Goal: Task Accomplishment & Management: Use online tool/utility

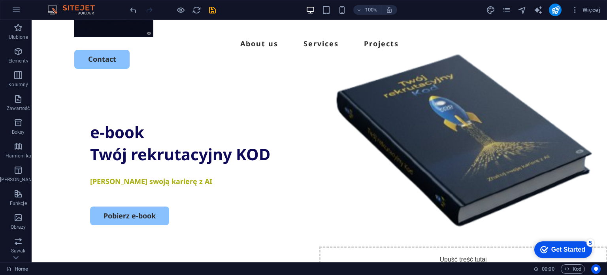
scroll to position [78, 0]
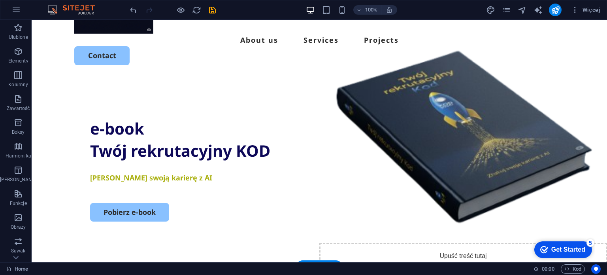
click at [496, 128] on figure at bounding box center [463, 115] width 288 height 301
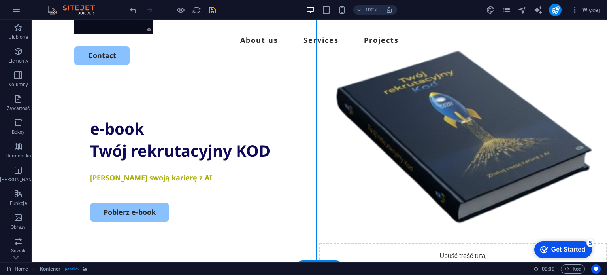
click at [496, 128] on figure at bounding box center [463, 115] width 288 height 301
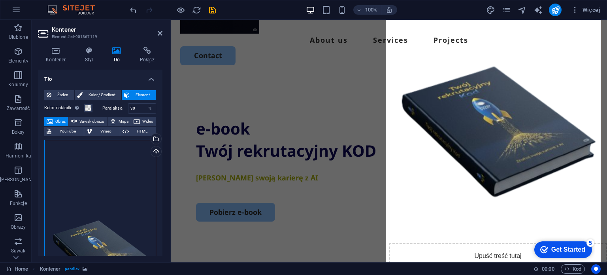
click at [101, 212] on div "Przeciągnij pliki tutaj, kliknij, aby wybrać pliki lub wybierz pliki z Plików l…" at bounding box center [100, 244] width 112 height 211
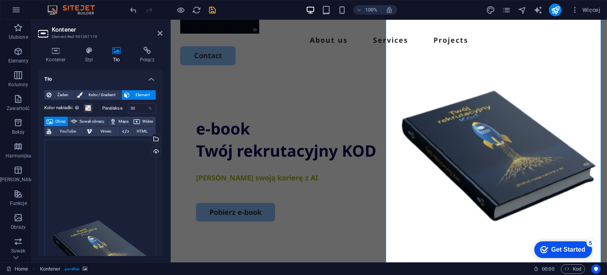
click at [101, 212] on body "[DOMAIN_NAME] Home Ulubione Elementy Kolumny Zawartość Boksy Harmonijka Tabele …" at bounding box center [303, 137] width 607 height 275
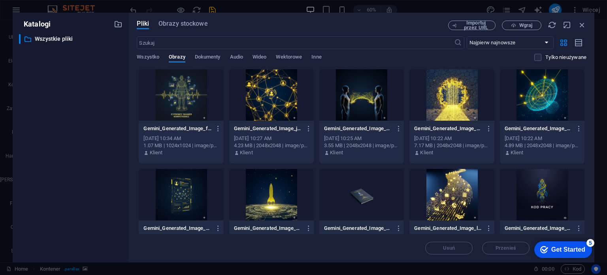
click at [527, 25] on span "Wgraj" at bounding box center [525, 25] width 13 height 5
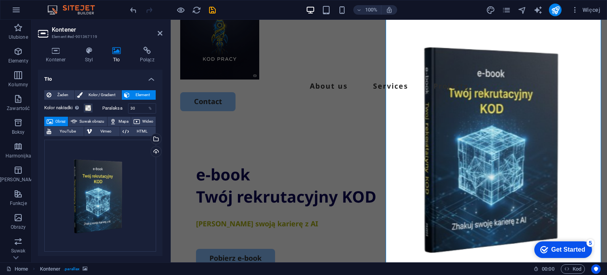
scroll to position [36, 0]
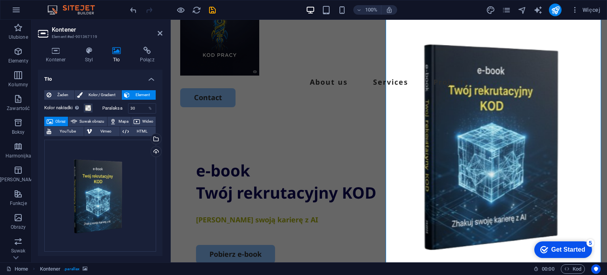
click at [508, 113] on figure at bounding box center [498, 144] width 218 height 301
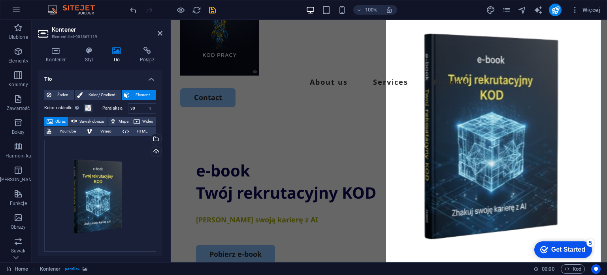
scroll to position [0, 0]
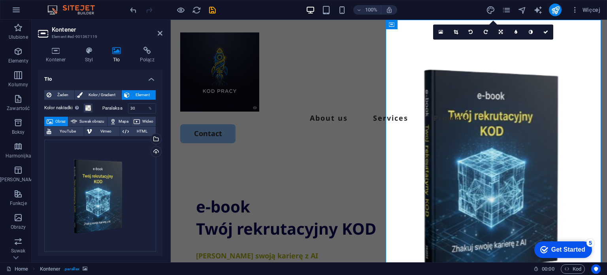
click at [458, 29] on link at bounding box center [455, 31] width 15 height 15
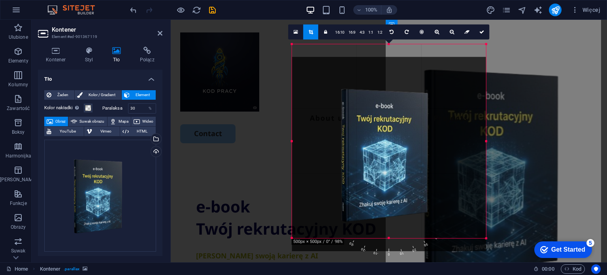
drag, startPoint x: 397, startPoint y: 115, endPoint x: 397, endPoint y: 128, distance: 12.6
click at [397, 128] on div at bounding box center [389, 153] width 194 height 194
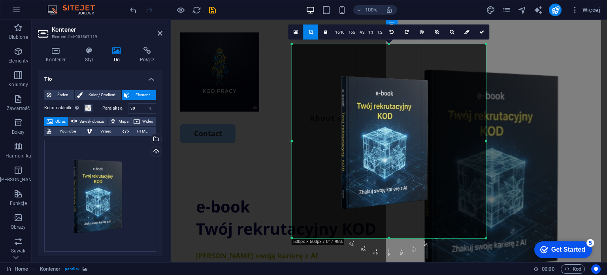
click at [293, 46] on div at bounding box center [292, 141] width 3 height 194
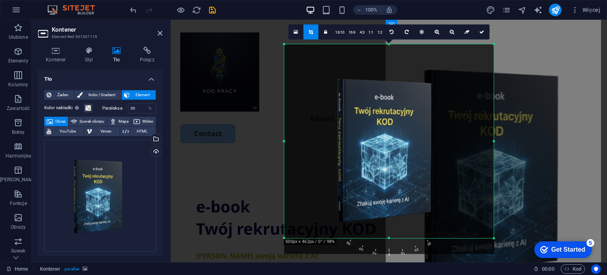
drag, startPoint x: 292, startPoint y: 44, endPoint x: 276, endPoint y: 26, distance: 24.1
click at [276, 26] on div "Przeciągnij tutaj, aby zastąpić istniejącą zawartość. Naciśnij „Ctrl”, jeśli ch…" at bounding box center [389, 141] width 436 height 242
click at [482, 27] on link at bounding box center [481, 31] width 15 height 15
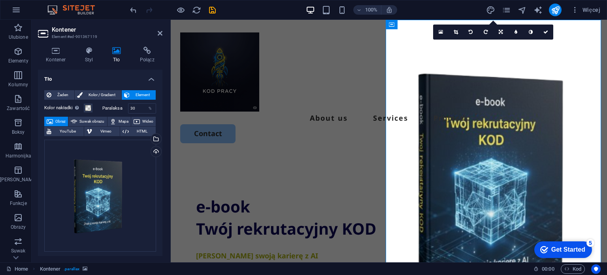
click at [480, 124] on figure at bounding box center [498, 170] width 218 height 301
click at [457, 31] on icon at bounding box center [455, 32] width 4 height 5
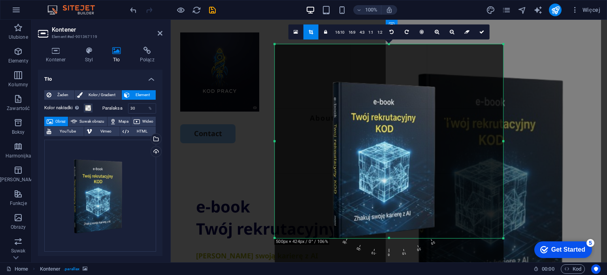
drag, startPoint x: 284, startPoint y: 44, endPoint x: 265, endPoint y: 29, distance: 24.5
click at [265, 29] on div "Przeciągnij tutaj, aby zastąpić istniejącą zawartość. Naciśnij „Ctrl”, jeśli ch…" at bounding box center [389, 141] width 436 height 242
click at [480, 34] on link at bounding box center [481, 31] width 15 height 15
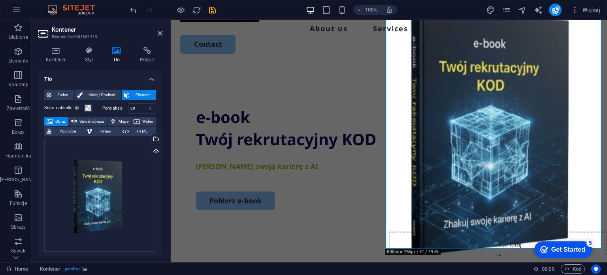
scroll to position [79, 0]
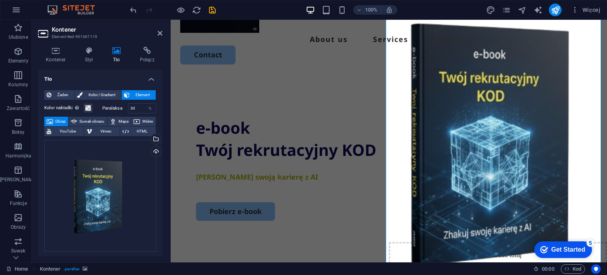
click at [483, 109] on figure at bounding box center [498, 115] width 218 height 301
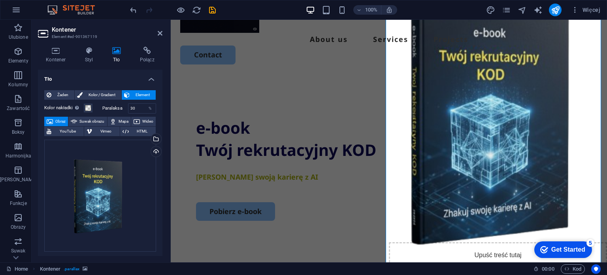
scroll to position [0, 0]
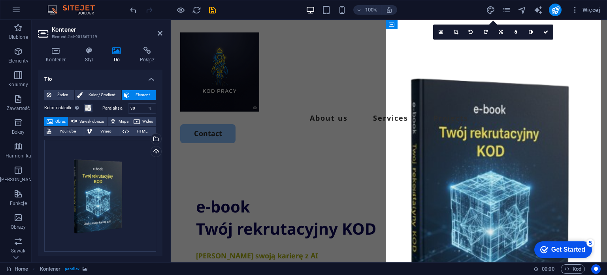
click at [457, 32] on icon at bounding box center [455, 32] width 4 height 5
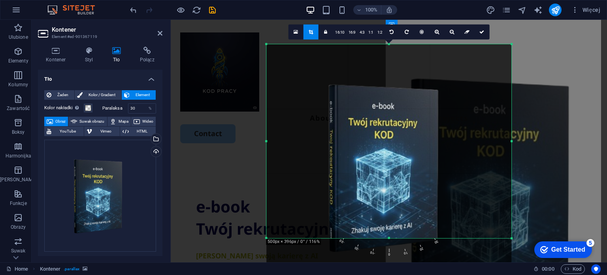
drag, startPoint x: 274, startPoint y: 45, endPoint x: 257, endPoint y: 26, distance: 25.2
click at [257, 26] on div "Przeciągnij tutaj, aby zastąpić istniejącą zawartość. Naciśnij „Ctrl”, jeśli ch…" at bounding box center [389, 141] width 436 height 242
click at [480, 26] on link at bounding box center [481, 31] width 15 height 15
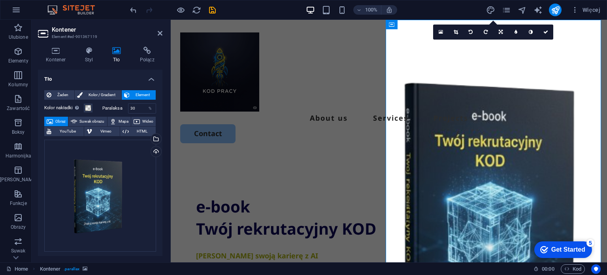
click at [451, 33] on link at bounding box center [455, 31] width 15 height 15
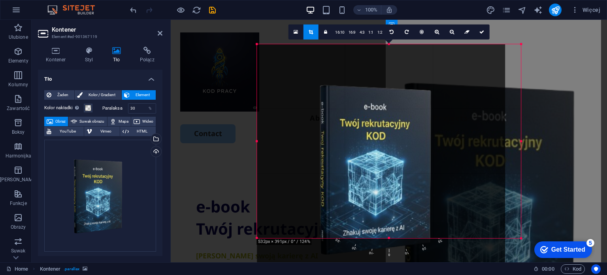
drag, startPoint x: 267, startPoint y: 42, endPoint x: 248, endPoint y: 28, distance: 23.7
click at [248, 28] on div "Przeciągnij tutaj, aby zastąpić istniejącą zawartość. Naciśnij „Ctrl”, jeśli ch…" at bounding box center [389, 141] width 436 height 242
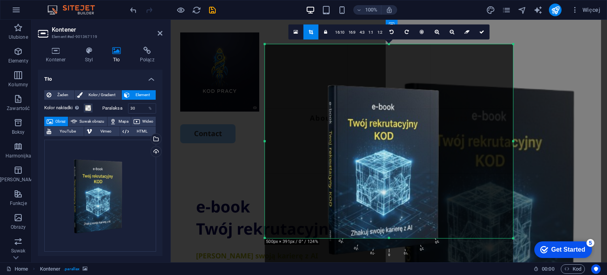
click at [482, 32] on icon at bounding box center [481, 31] width 5 height 5
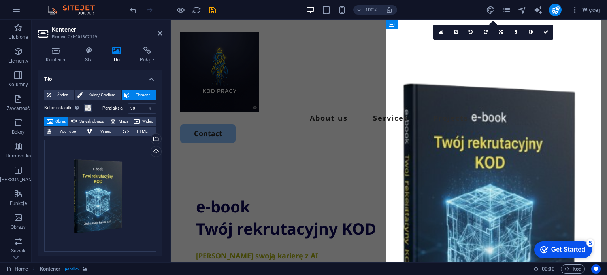
click at [159, 33] on icon at bounding box center [160, 33] width 5 height 6
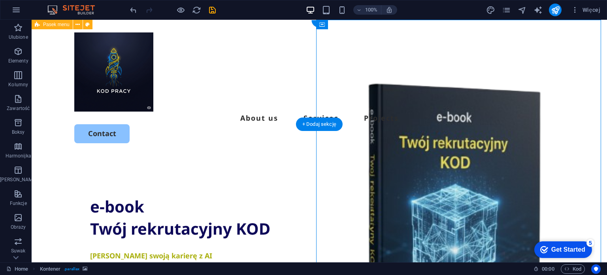
click at [234, 111] on div "About us Services Projects Contact" at bounding box center [319, 88] width 575 height 136
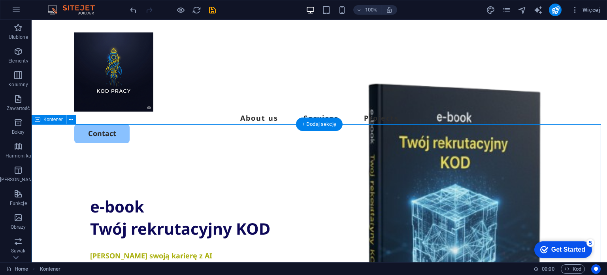
select select "px"
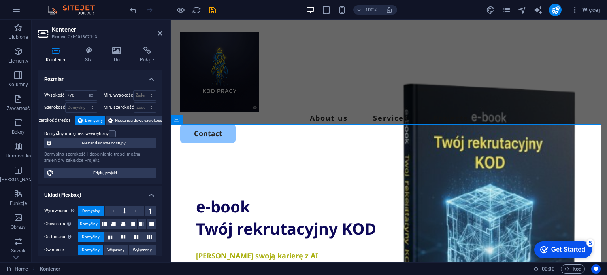
click at [159, 30] on icon at bounding box center [160, 33] width 5 height 6
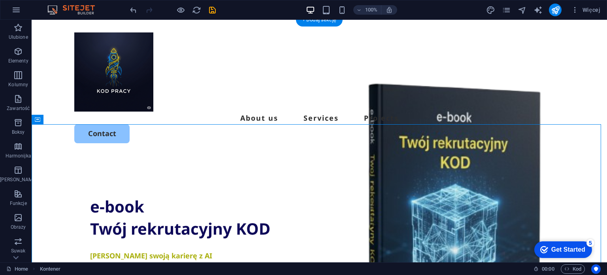
click at [347, 198] on figure at bounding box center [463, 170] width 288 height 301
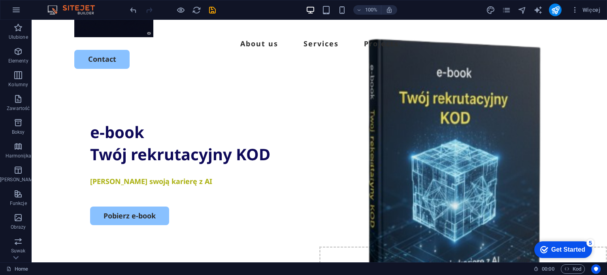
scroll to position [57, 0]
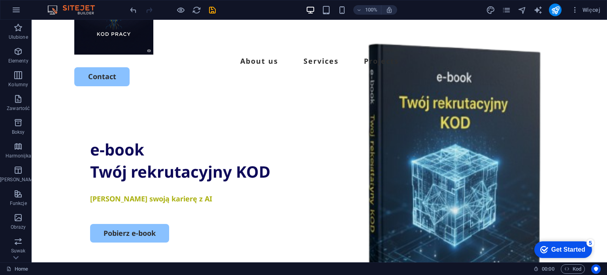
click at [498, 98] on figure at bounding box center [463, 130] width 288 height 301
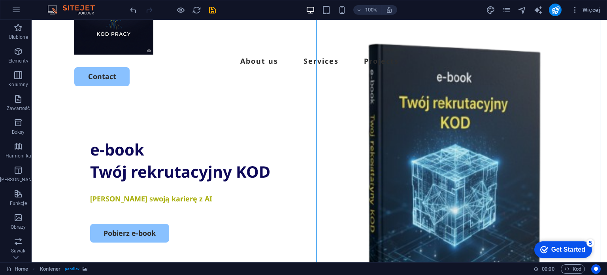
click at [498, 98] on figure at bounding box center [463, 130] width 288 height 301
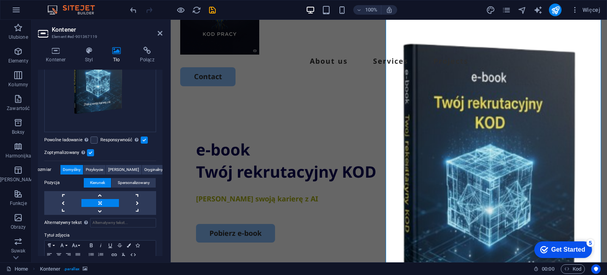
scroll to position [123, 0]
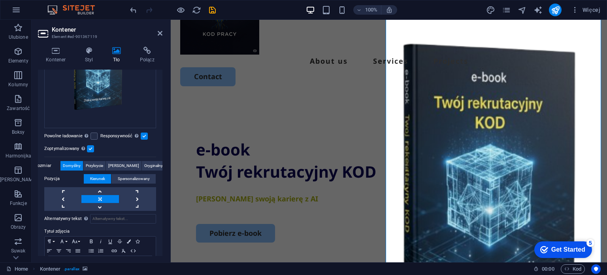
click at [100, 164] on span "Przykrycie" at bounding box center [94, 165] width 17 height 9
click at [144, 162] on span "Oryginalny" at bounding box center [153, 165] width 19 height 9
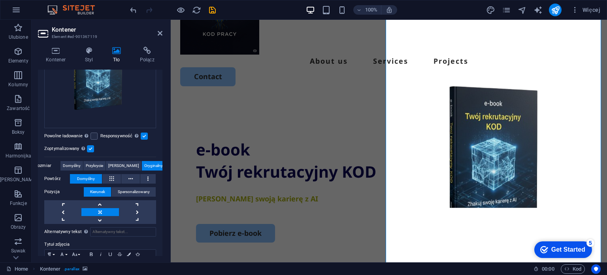
click at [161, 33] on icon at bounding box center [160, 33] width 5 height 6
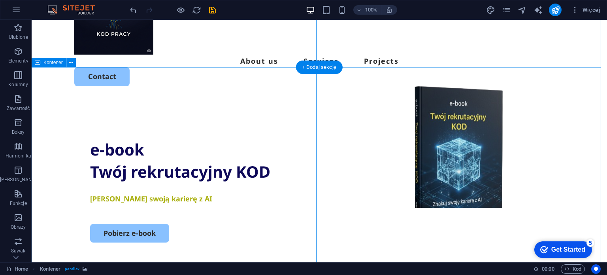
click at [269, 99] on div "e-book Twój rekrutacyjny KOD Zhakuj swoją karierę z AI Pobierz e-book" at bounding box center [319, 251] width 575 height 304
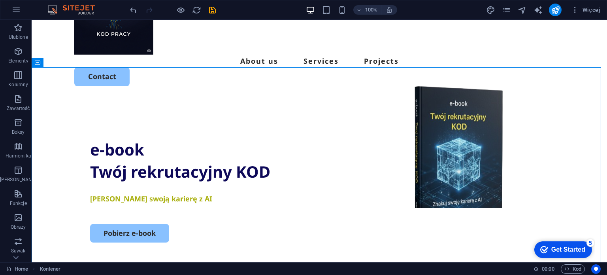
click at [427, 130] on figure at bounding box center [463, 130] width 288 height 301
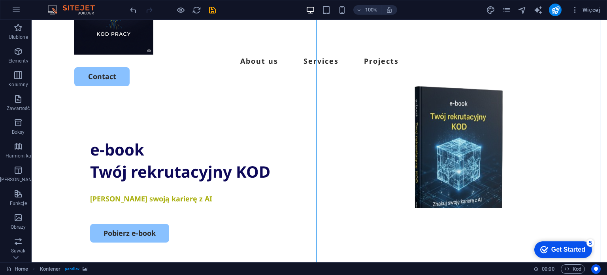
click at [427, 130] on figure at bounding box center [463, 130] width 288 height 301
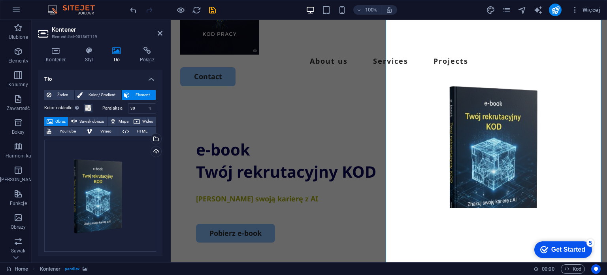
click at [457, 180] on figure at bounding box center [498, 130] width 218 height 301
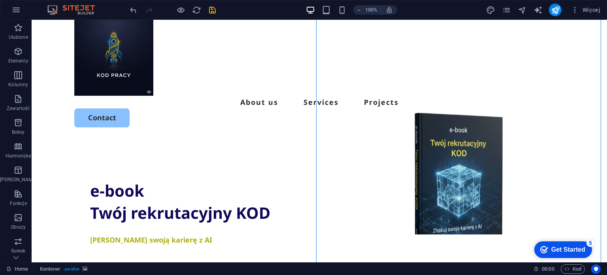
scroll to position [5, 0]
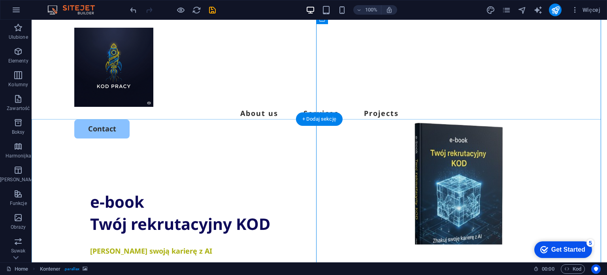
click at [310, 123] on div "+ Dodaj sekcję" at bounding box center [319, 118] width 47 height 13
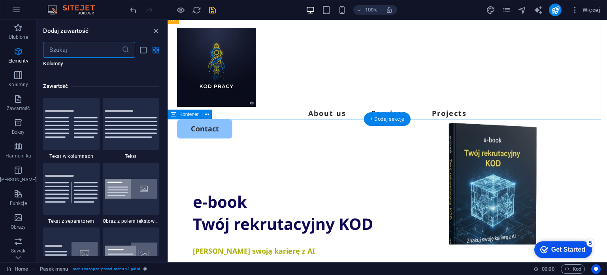
scroll to position [1382, 0]
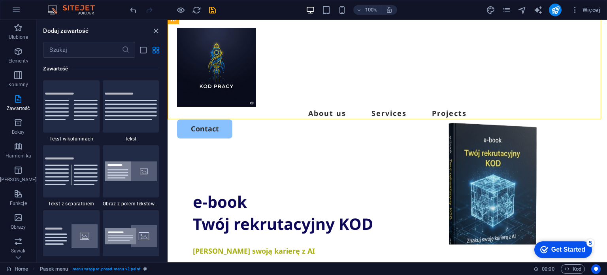
click at [152, 30] on icon "close panel" at bounding box center [155, 30] width 9 height 9
